Goal: Information Seeking & Learning: Learn about a topic

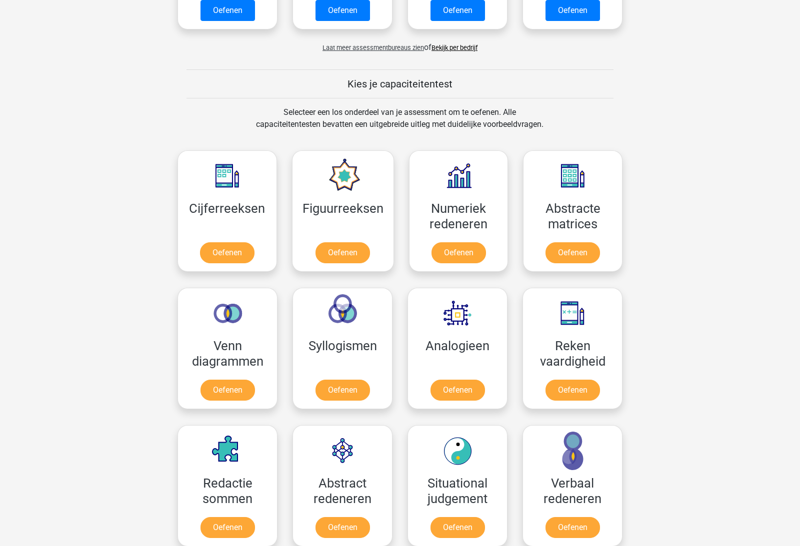
scroll to position [320, 0]
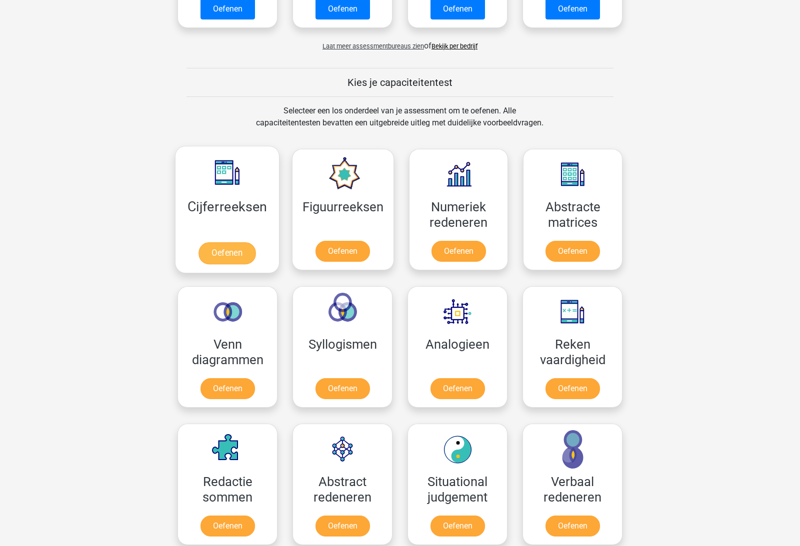
click at [222, 255] on link "Oefenen" at bounding box center [226, 253] width 57 height 22
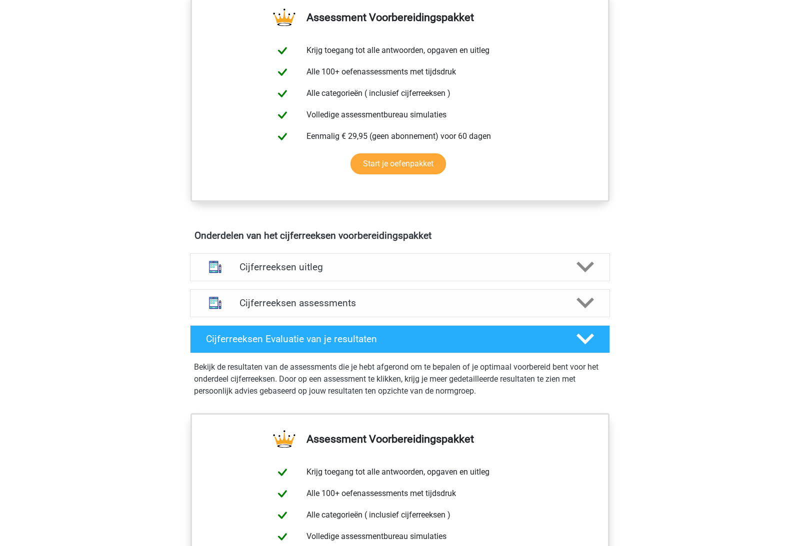
scroll to position [383, 0]
click at [586, 273] on polygon at bounding box center [584, 267] width 17 height 11
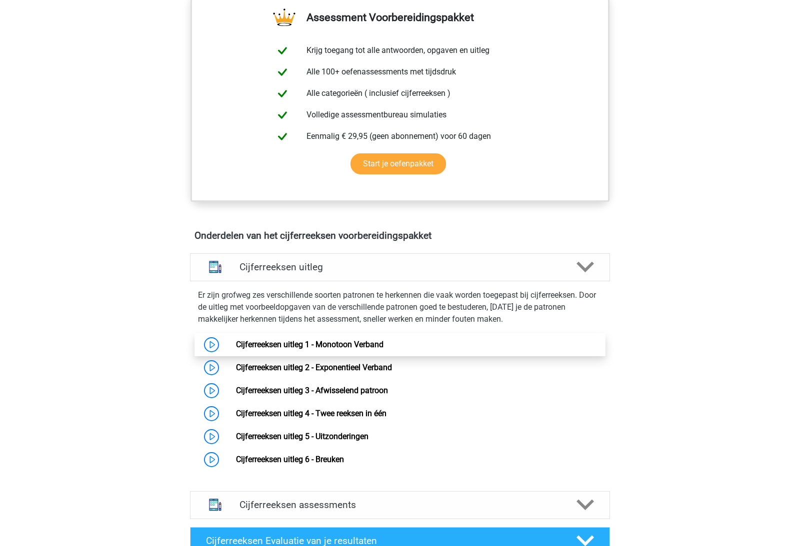
click at [236, 349] on link "Cijferreeksen uitleg 1 - Monotoon Verband" at bounding box center [309, 344] width 147 height 9
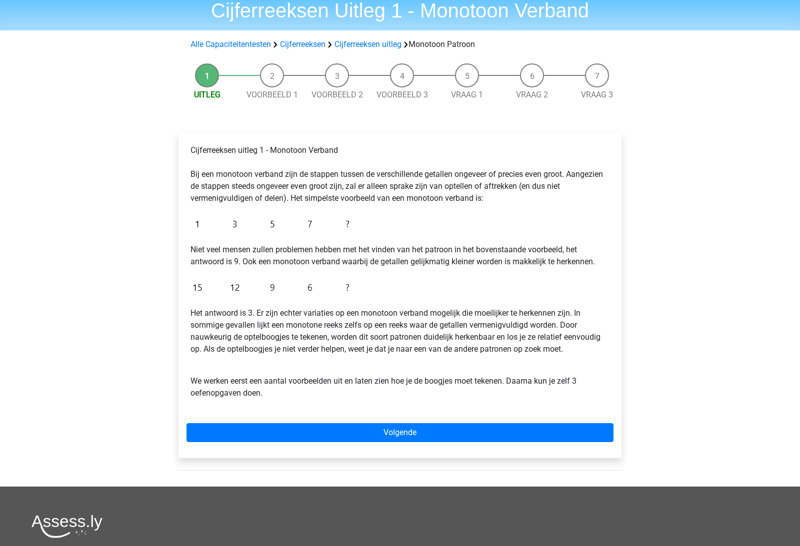
scroll to position [43, 0]
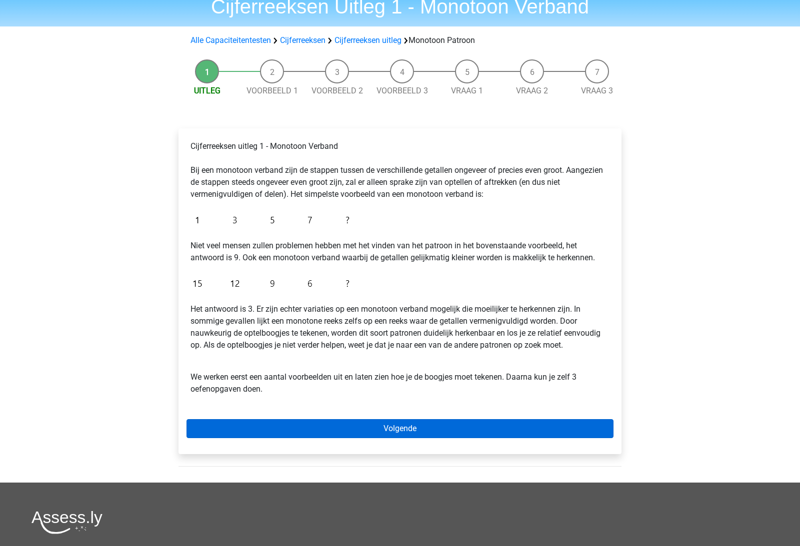
click at [245, 422] on link "Volgende" at bounding box center [399, 429] width 427 height 19
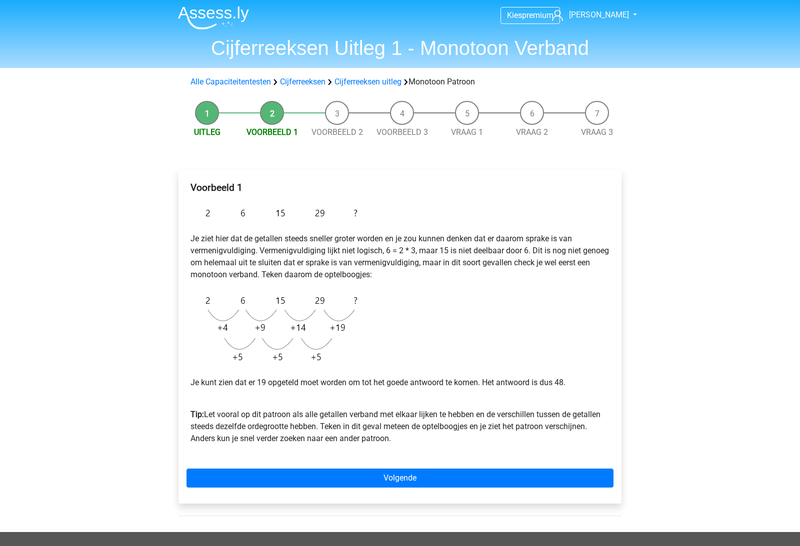
scroll to position [3, 0]
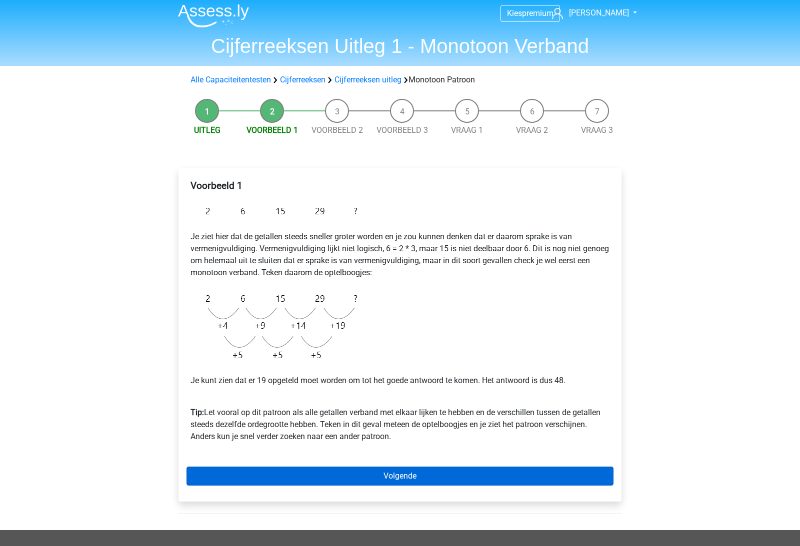
click at [297, 476] on link "Volgende" at bounding box center [399, 476] width 427 height 19
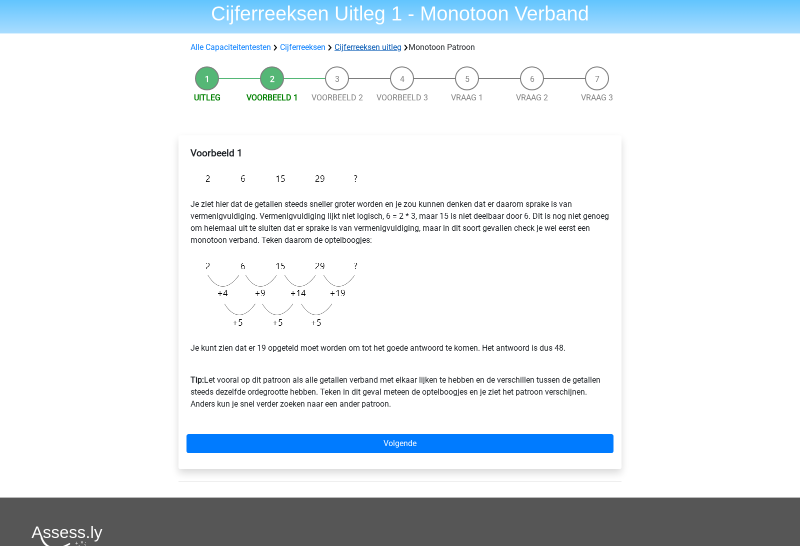
click at [368, 46] on link "Cijferreeksen uitleg" at bounding box center [367, 47] width 67 height 9
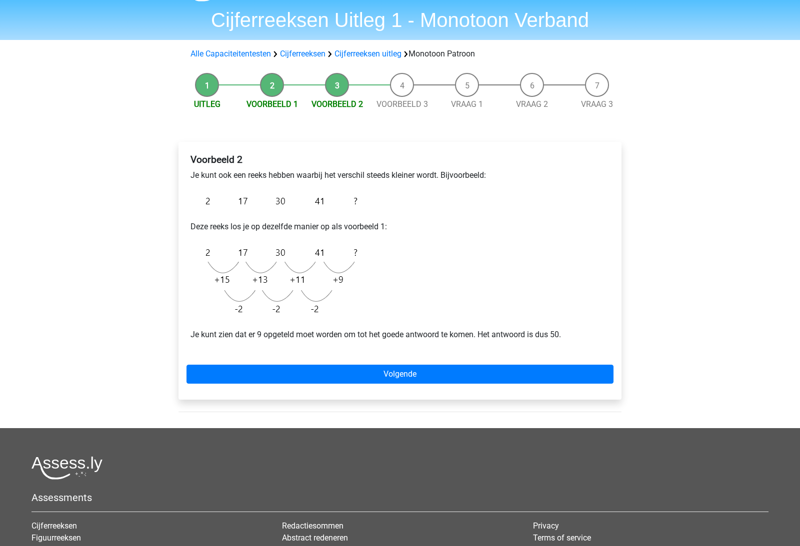
scroll to position [31, 0]
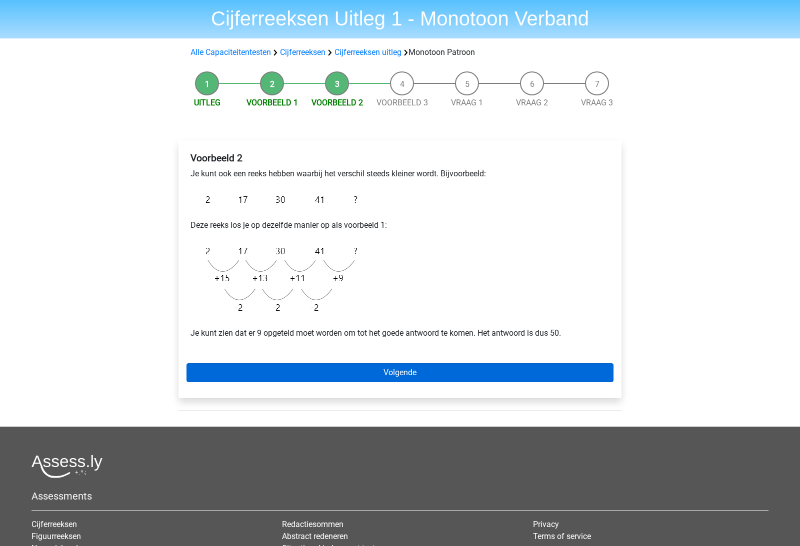
click at [280, 375] on link "Volgende" at bounding box center [399, 373] width 427 height 19
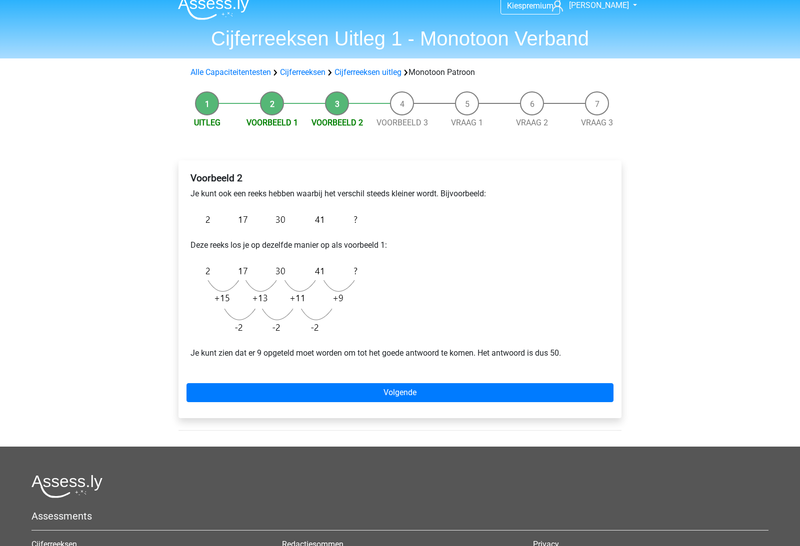
scroll to position [0, 0]
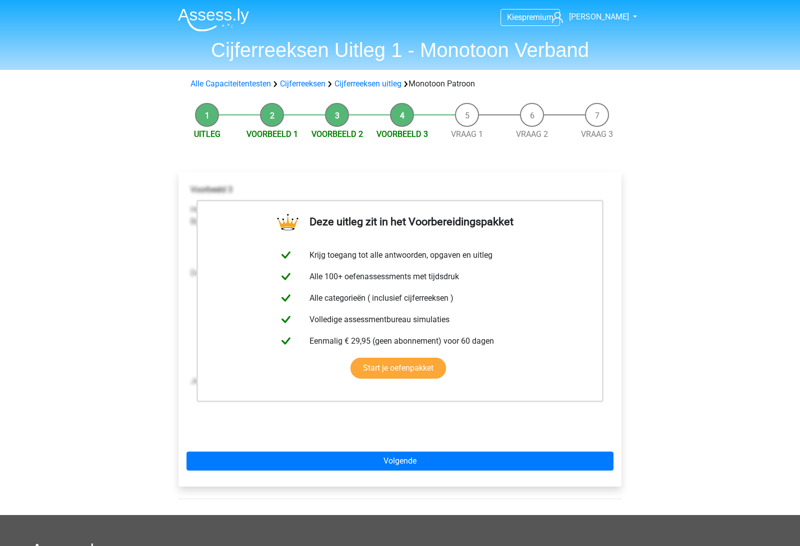
click at [163, 289] on div "Uitleg Voorbeeld 1 Voorbeeld 2 Voorbeeld 3 Vraag 1 Vraag 2 Vraag 3 Deze uitleg …" at bounding box center [399, 306] width 475 height 417
click at [361, 446] on div "Deze uitleg zit in het Voorbereidingspakket Krijg toegang tot alle antwoorden, …" at bounding box center [399, 329] width 443 height 315
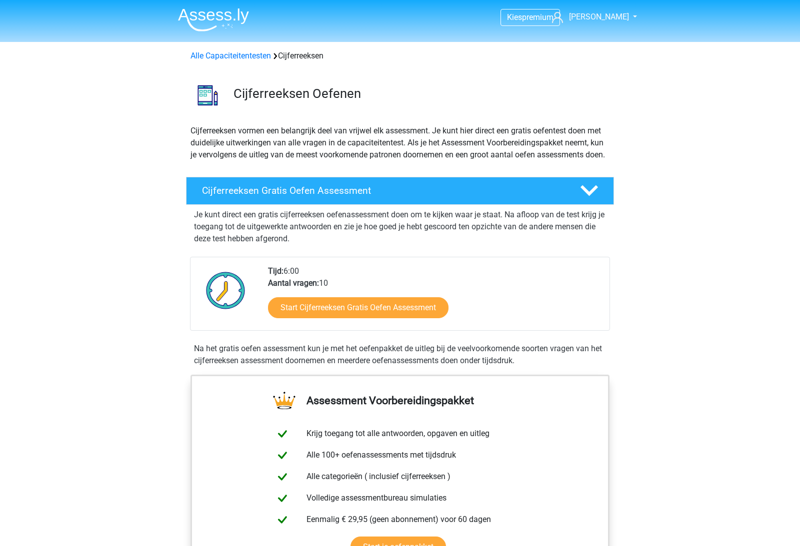
scroll to position [645, 0]
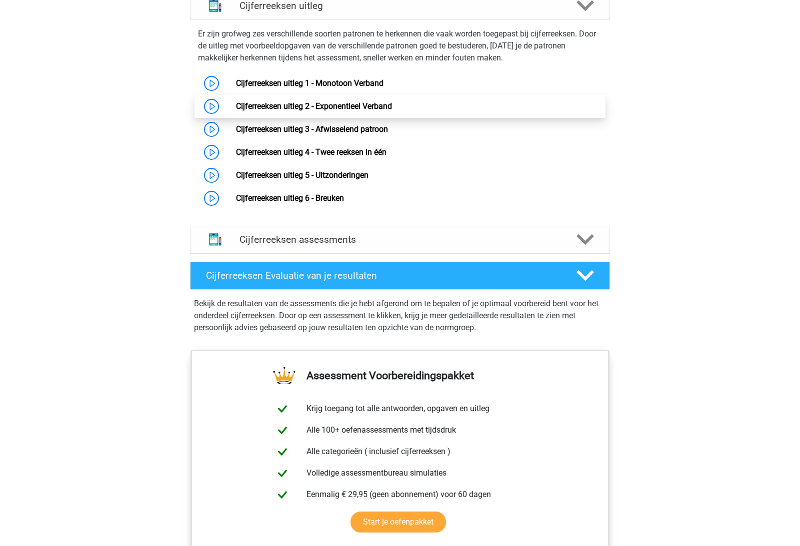
click at [236, 111] on link "Cijferreeksen uitleg 2 - Exponentieel Verband" at bounding box center [314, 105] width 156 height 9
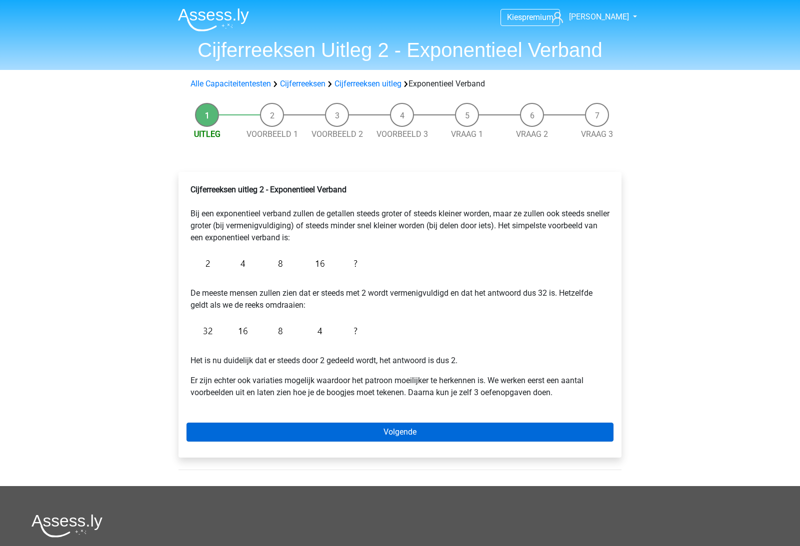
click at [242, 428] on link "Volgende" at bounding box center [399, 432] width 427 height 19
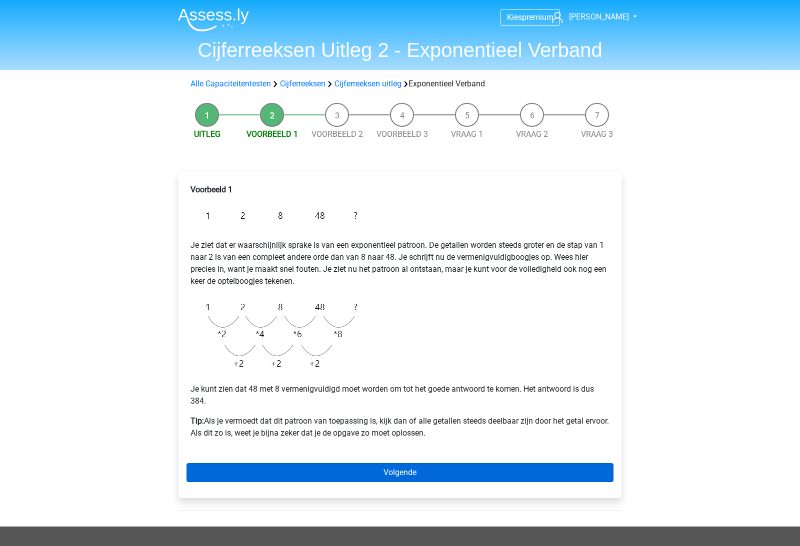
click at [234, 472] on link "Volgende" at bounding box center [399, 472] width 427 height 19
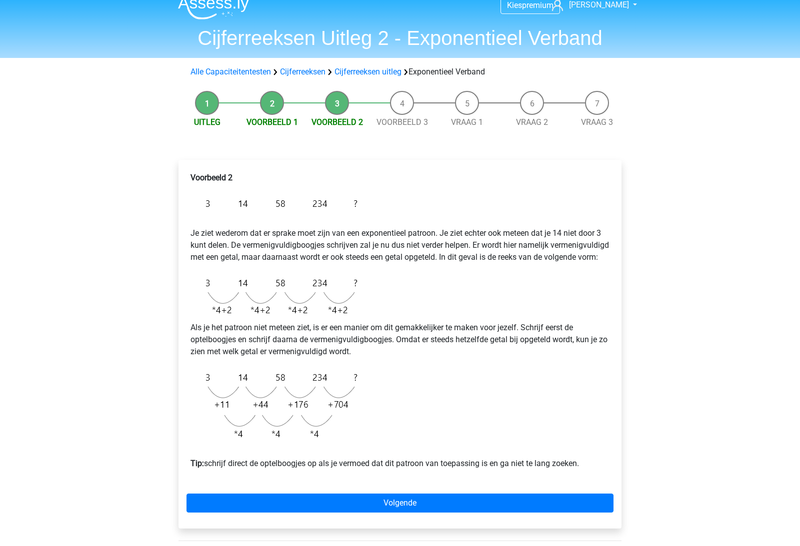
scroll to position [10, 0]
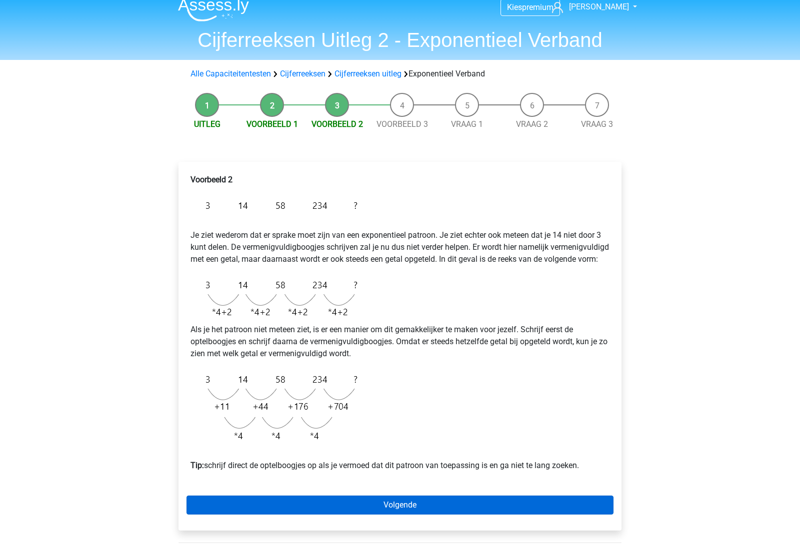
click at [325, 515] on link "Volgende" at bounding box center [399, 505] width 427 height 19
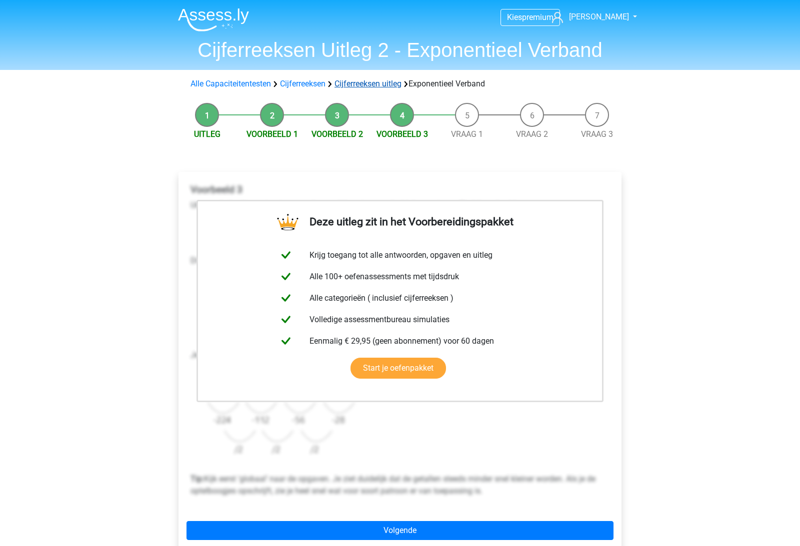
click at [364, 86] on link "Cijferreeksen uitleg" at bounding box center [367, 83] width 67 height 9
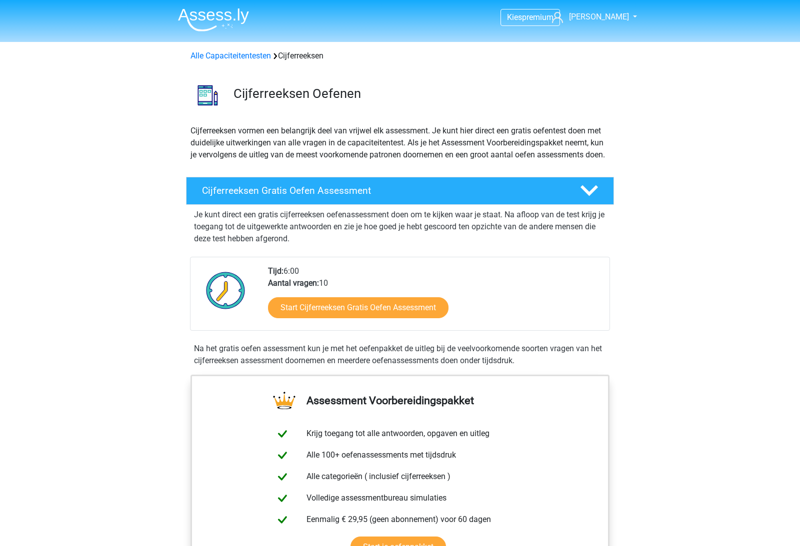
scroll to position [645, 0]
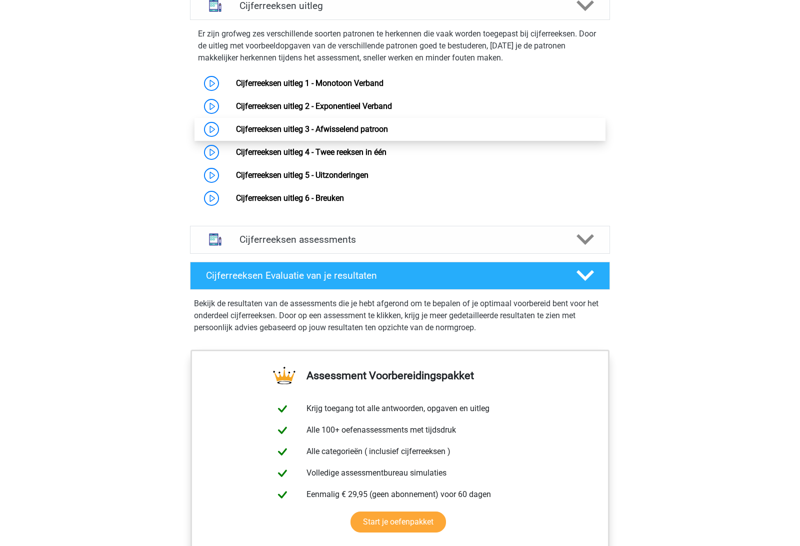
click at [286, 134] on link "Cijferreeksen uitleg 3 - Afwisselend patroon" at bounding box center [312, 128] width 152 height 9
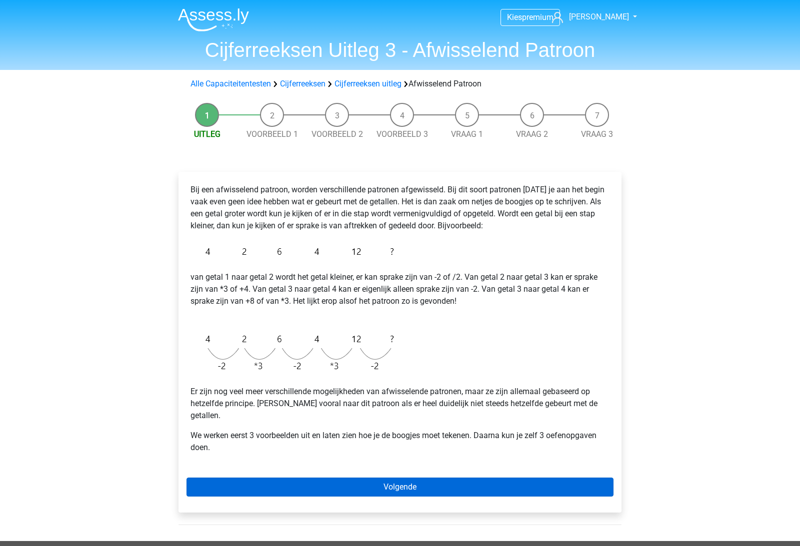
click at [257, 478] on link "Volgende" at bounding box center [399, 487] width 427 height 19
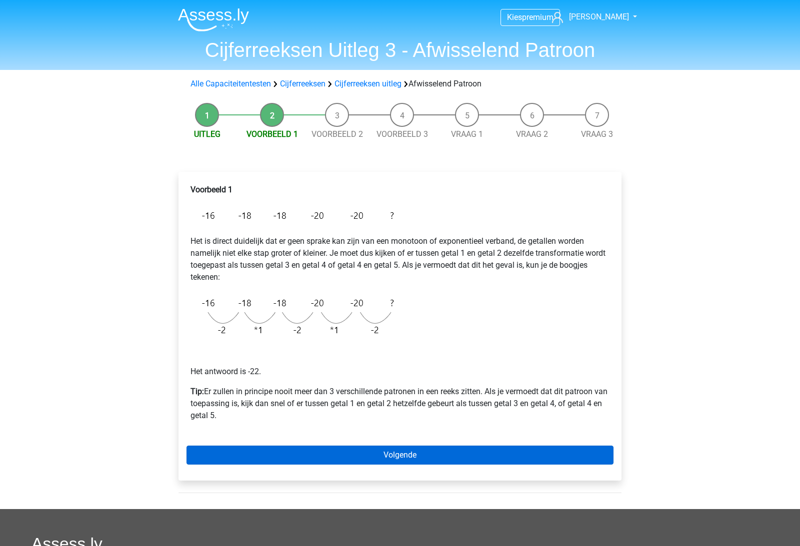
click at [253, 458] on link "Volgende" at bounding box center [399, 455] width 427 height 19
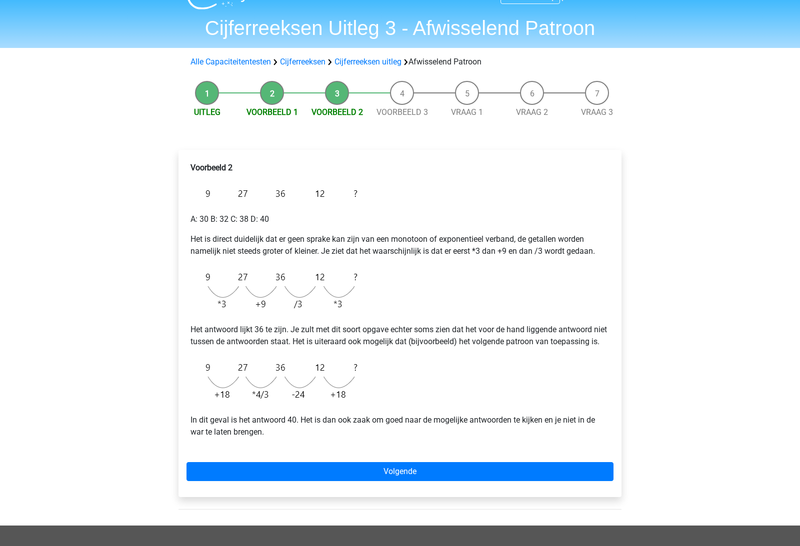
scroll to position [31, 0]
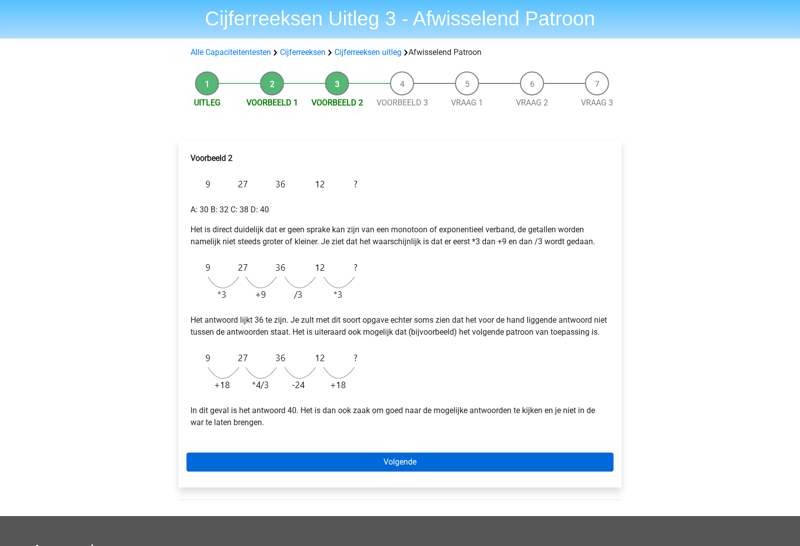
click at [334, 472] on link "Volgende" at bounding box center [399, 462] width 427 height 19
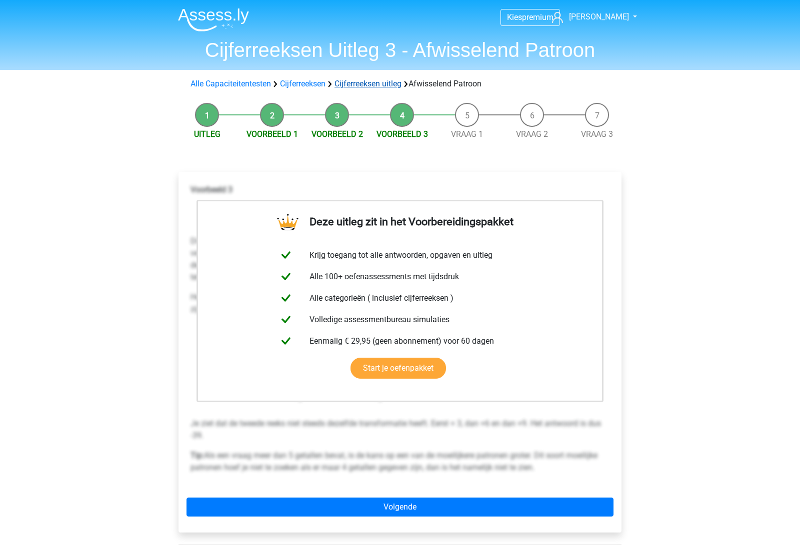
click at [364, 87] on link "Cijferreeksen uitleg" at bounding box center [367, 83] width 67 height 9
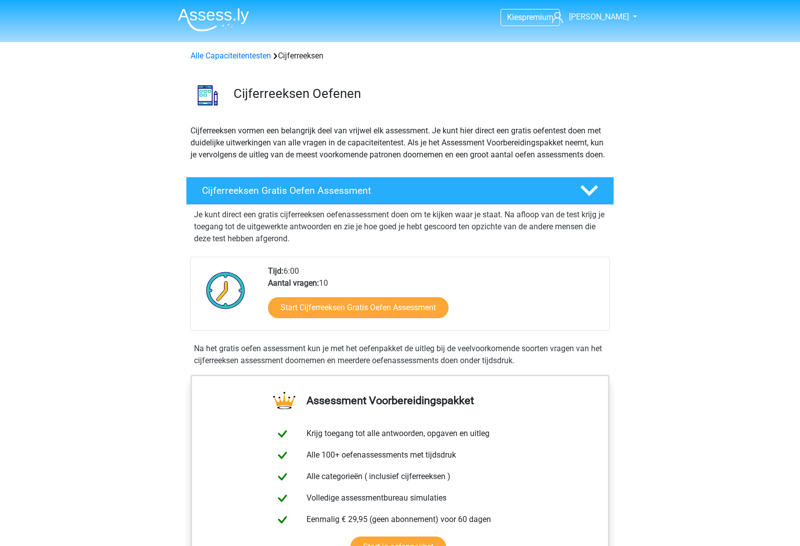
scroll to position [645, 0]
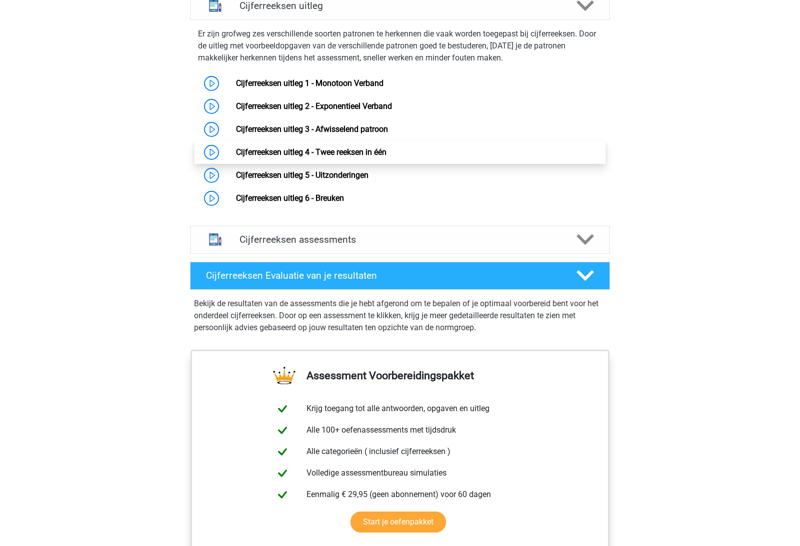
click at [236, 157] on link "Cijferreeksen uitleg 4 - Twee reeksen in één" at bounding box center [311, 151] width 150 height 9
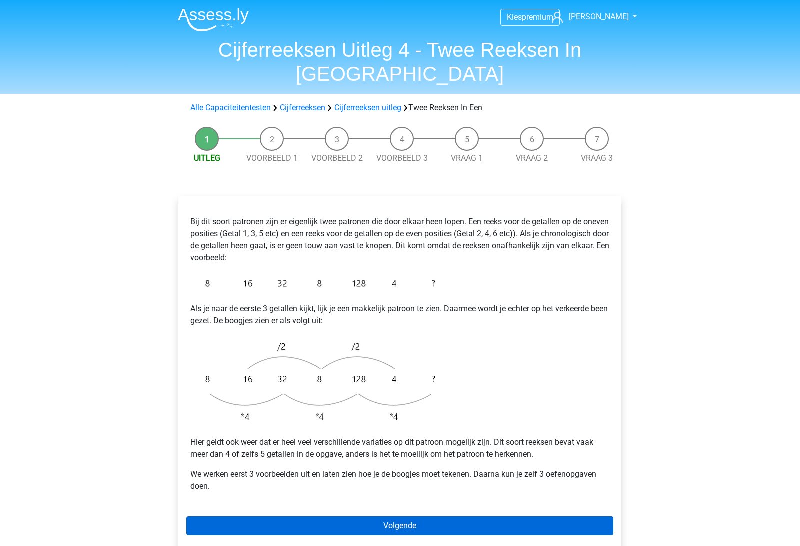
click at [254, 516] on link "Volgende" at bounding box center [399, 525] width 427 height 19
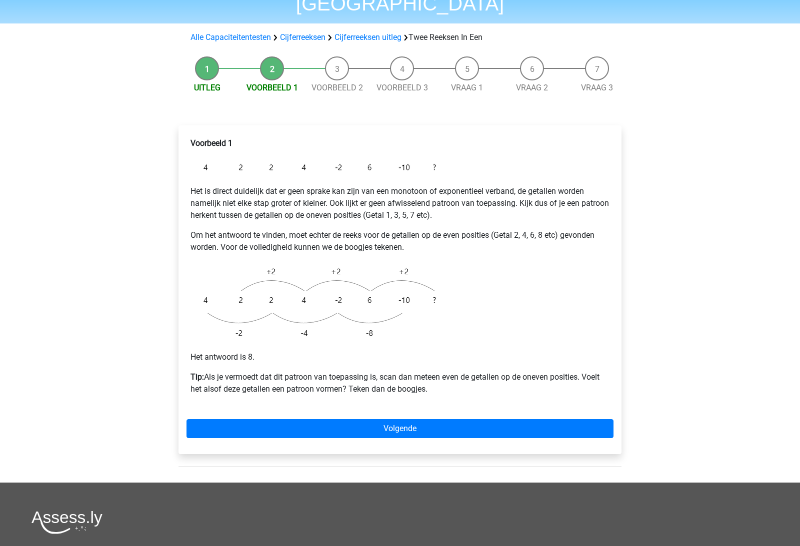
scroll to position [71, 0]
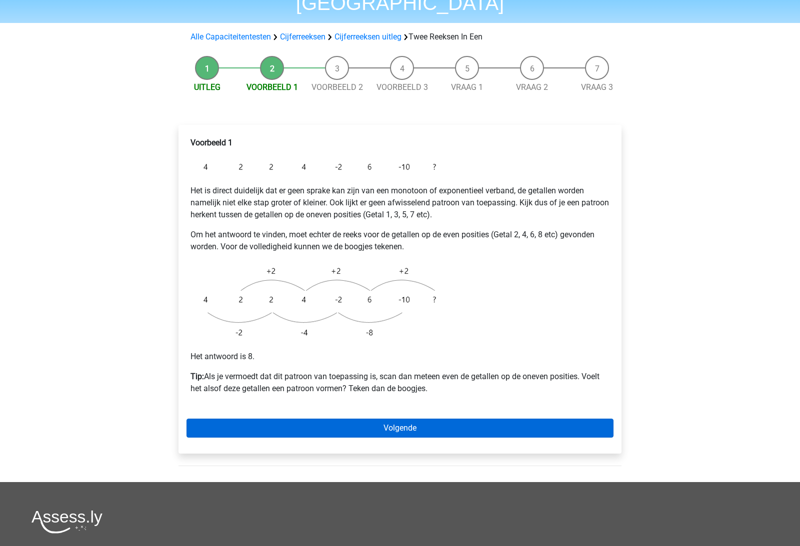
click at [279, 419] on link "Volgende" at bounding box center [399, 428] width 427 height 19
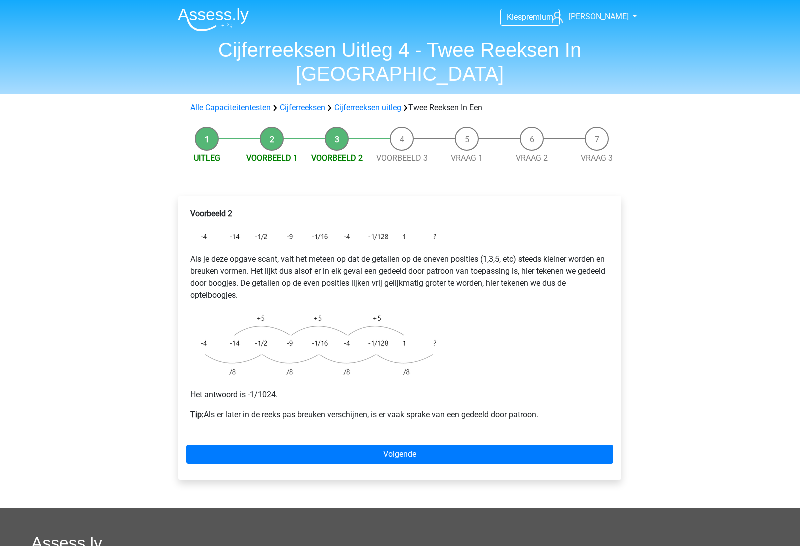
scroll to position [1, 0]
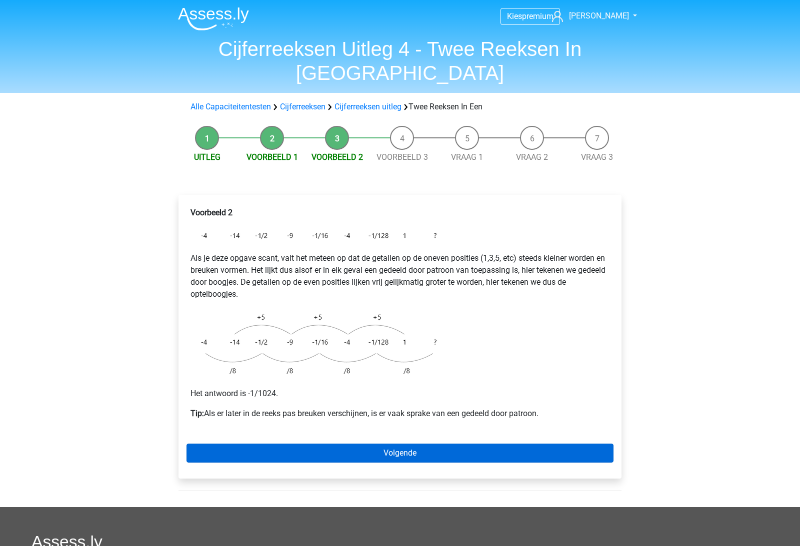
click at [402, 444] on link "Volgende" at bounding box center [399, 453] width 427 height 19
